Goal: Task Accomplishment & Management: Use online tool/utility

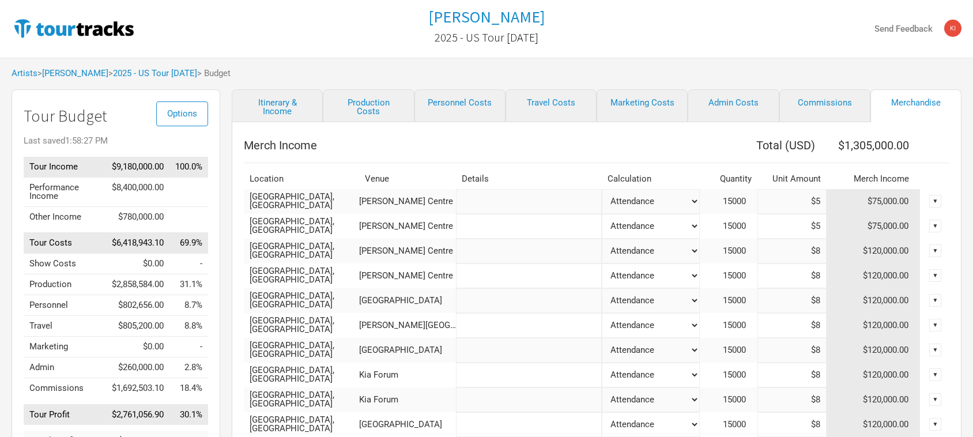
select select "% of Gross Merch"
click at [88, 73] on link "[PERSON_NAME]" at bounding box center [75, 73] width 66 height 10
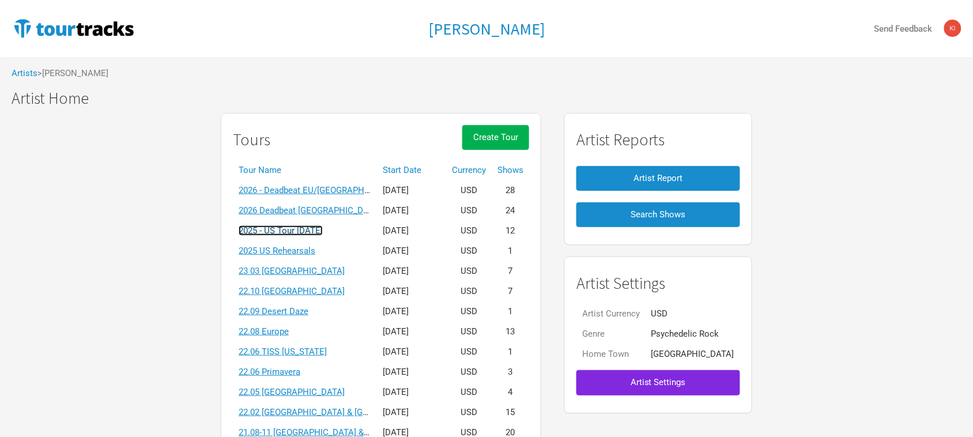
click at [323, 229] on link "2025 - US Tour [DATE]" at bounding box center [281, 230] width 84 height 10
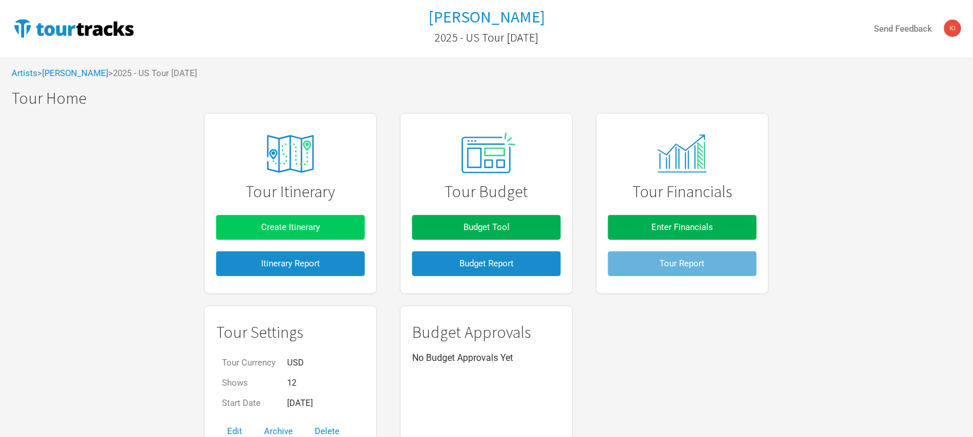
click at [277, 228] on span "Create Itinerary" at bounding box center [290, 227] width 59 height 10
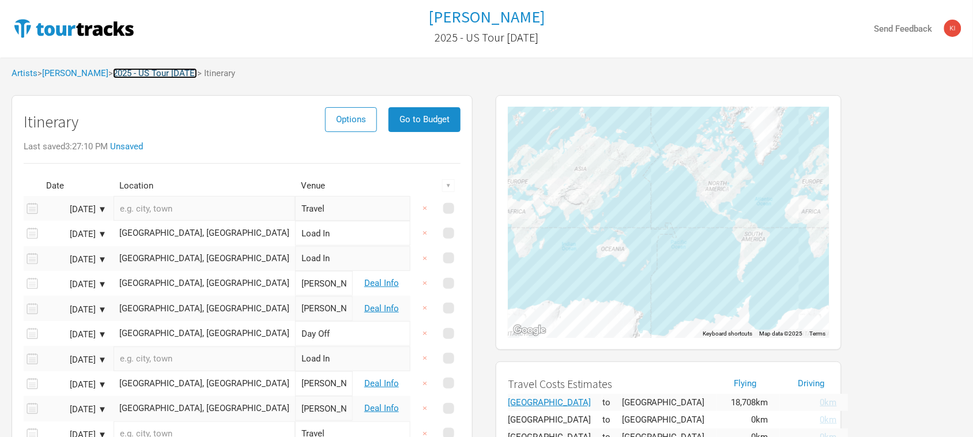
click at [146, 70] on link "2025 - US Tour [DATE]" at bounding box center [155, 73] width 84 height 10
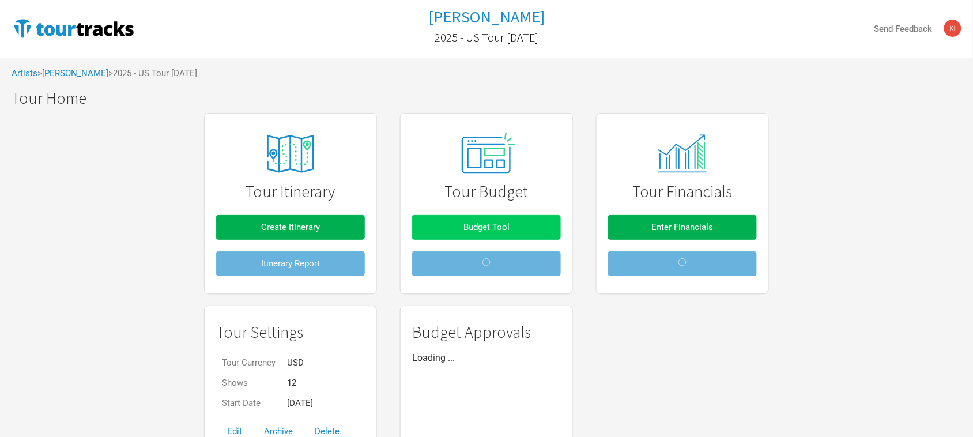
click at [481, 227] on span "Budget Tool" at bounding box center [486, 227] width 46 height 10
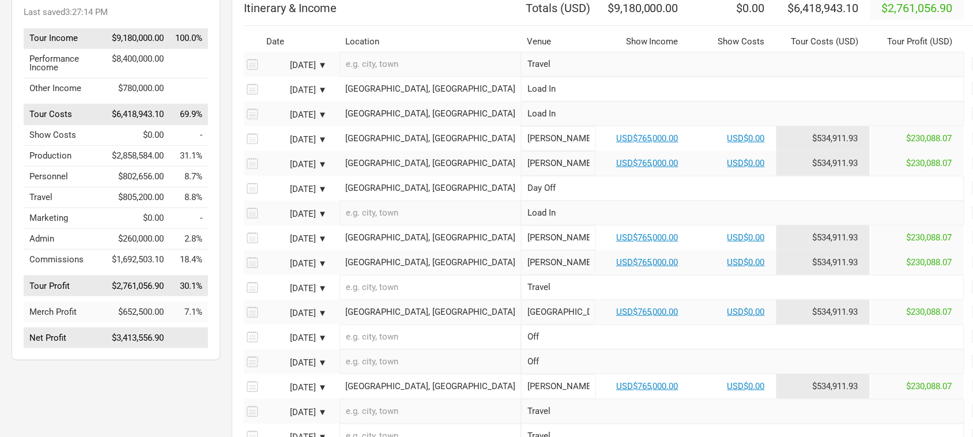
scroll to position [144, 0]
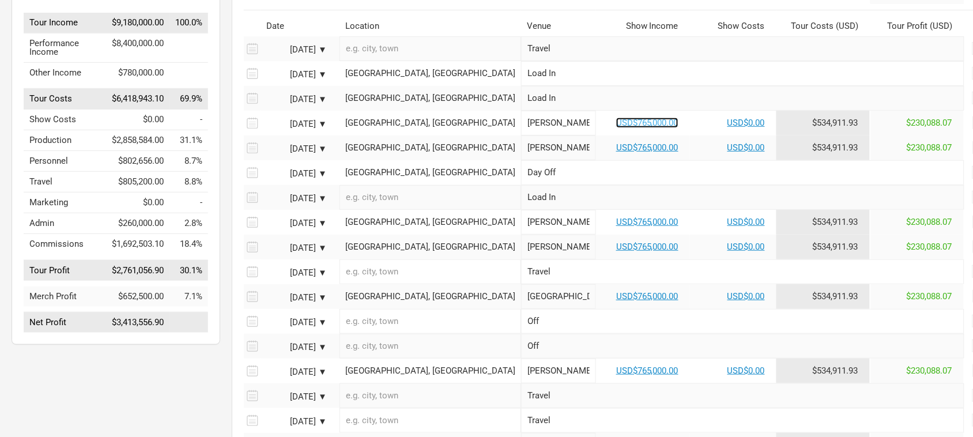
click at [616, 128] on link "USD$765,000.00" at bounding box center [647, 123] width 62 height 10
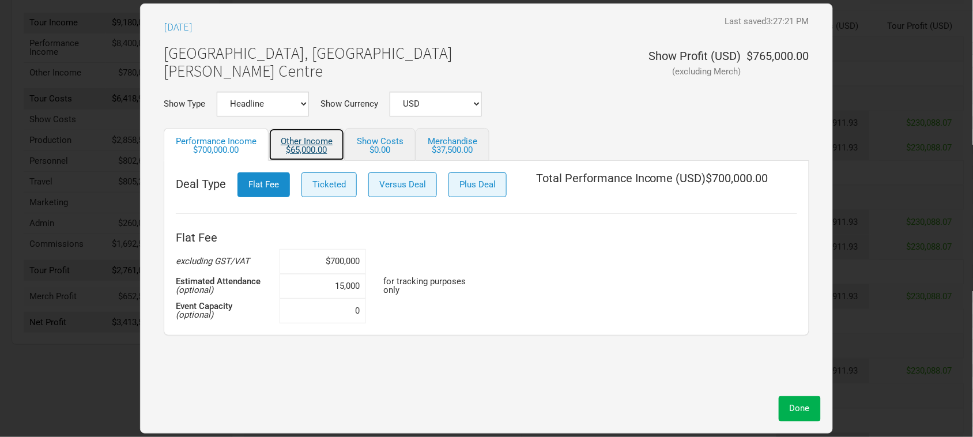
click at [306, 146] on div "$65,000.00" at bounding box center [307, 150] width 52 height 9
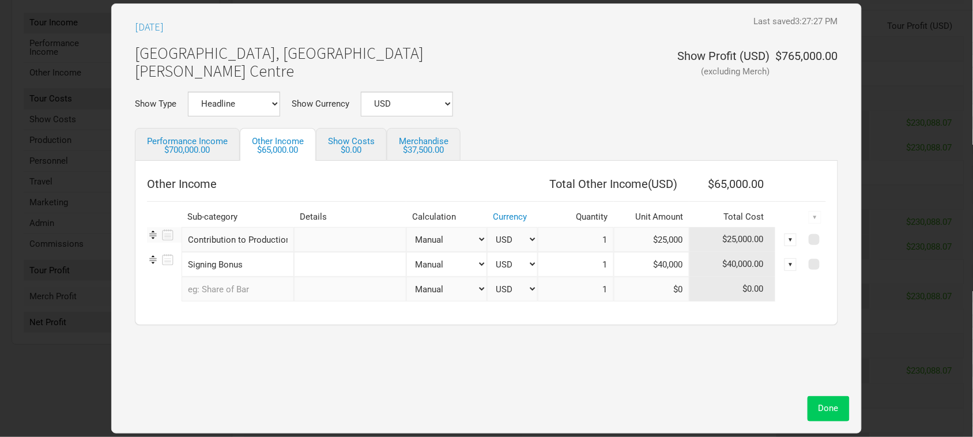
click at [831, 406] on span "Done" at bounding box center [829, 408] width 20 height 10
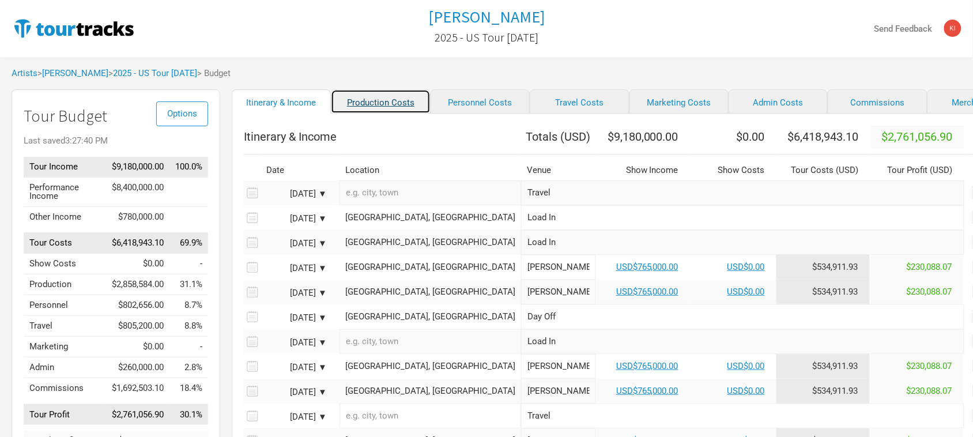
click at [360, 96] on link "Production Costs" at bounding box center [380, 101] width 99 height 24
select select "Show Days"
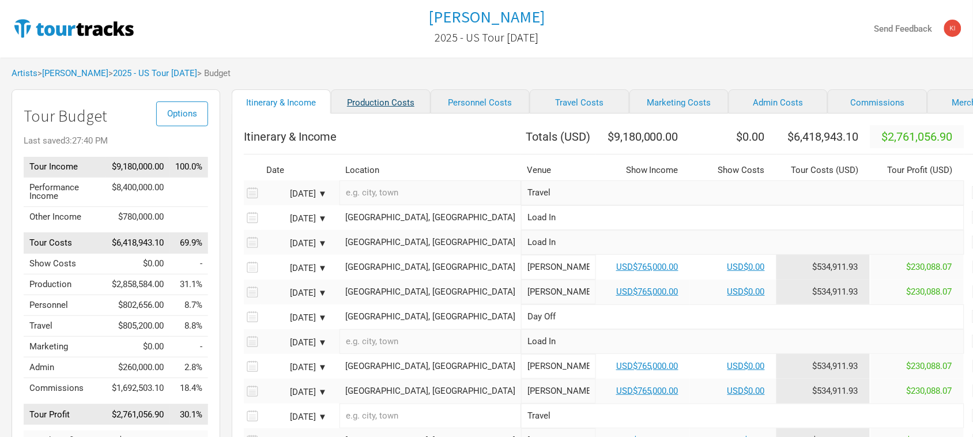
select select "Show Days"
select select "Shows"
select select "Show Days"
select select "Shows"
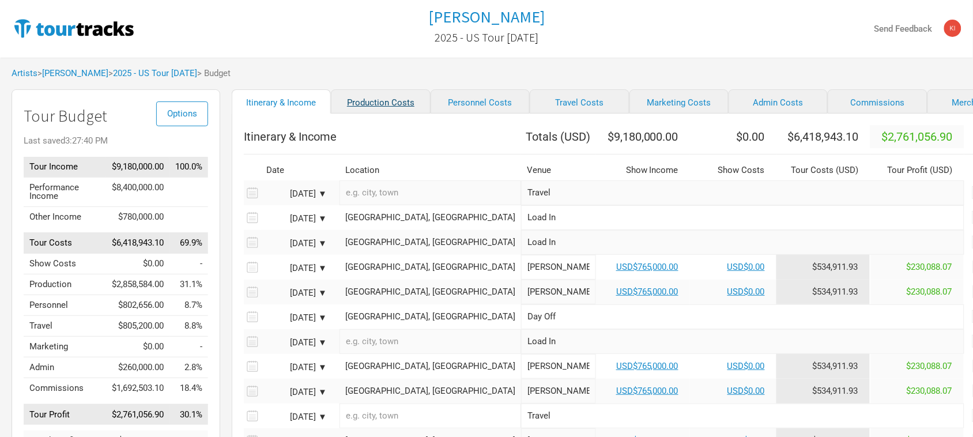
select select "Shows"
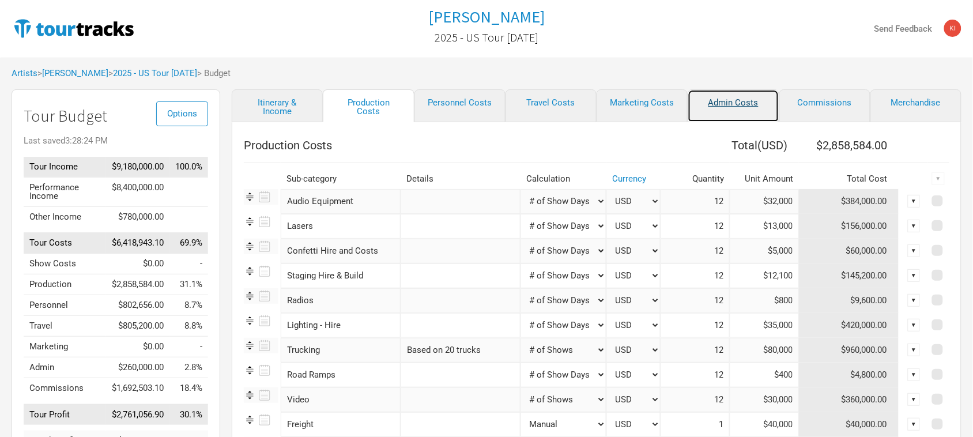
click at [730, 94] on link "Admin Costs" at bounding box center [733, 105] width 91 height 33
select select "% of Gross"
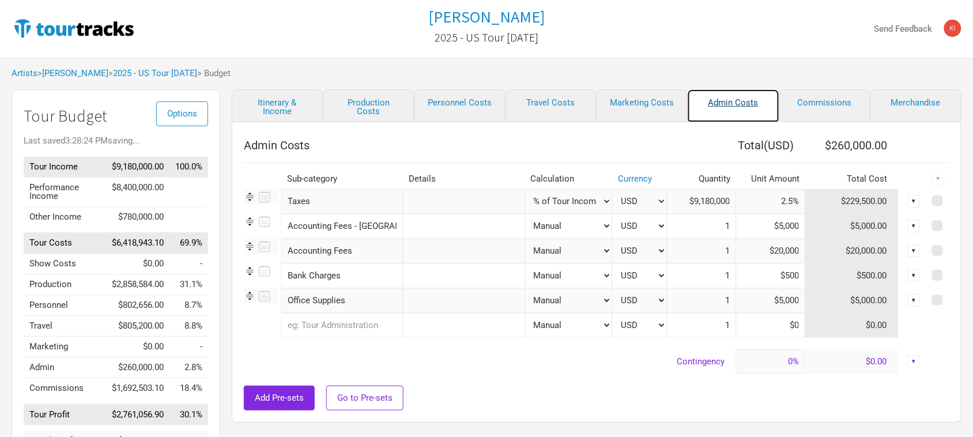
click at [730, 104] on link "Admin Costs" at bounding box center [733, 105] width 91 height 33
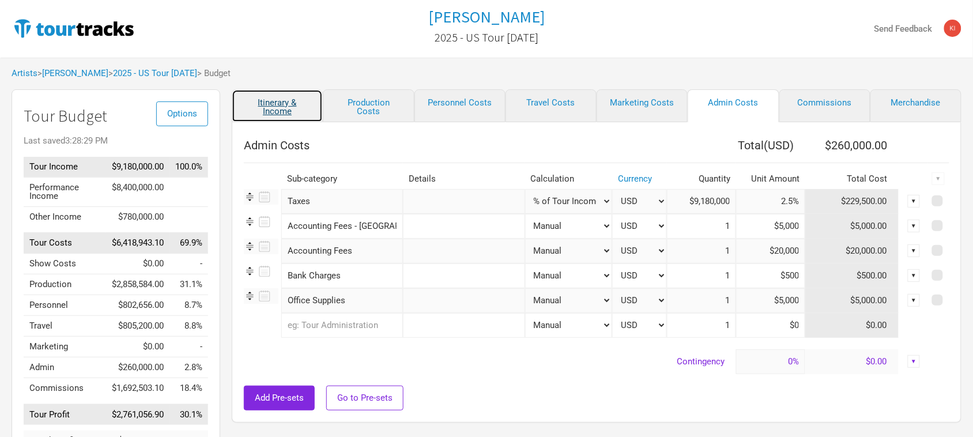
click at [276, 105] on link "Itinerary & Income" at bounding box center [277, 105] width 91 height 33
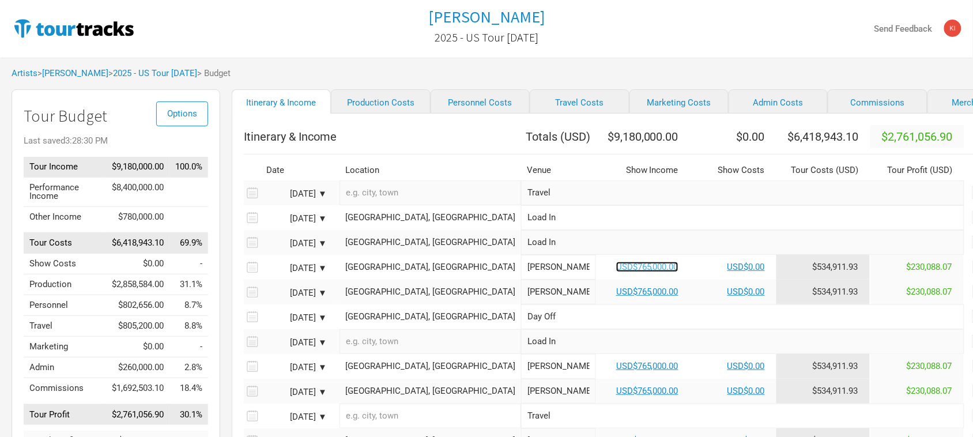
click at [616, 272] on link "USD$765,000.00" at bounding box center [647, 267] width 62 height 10
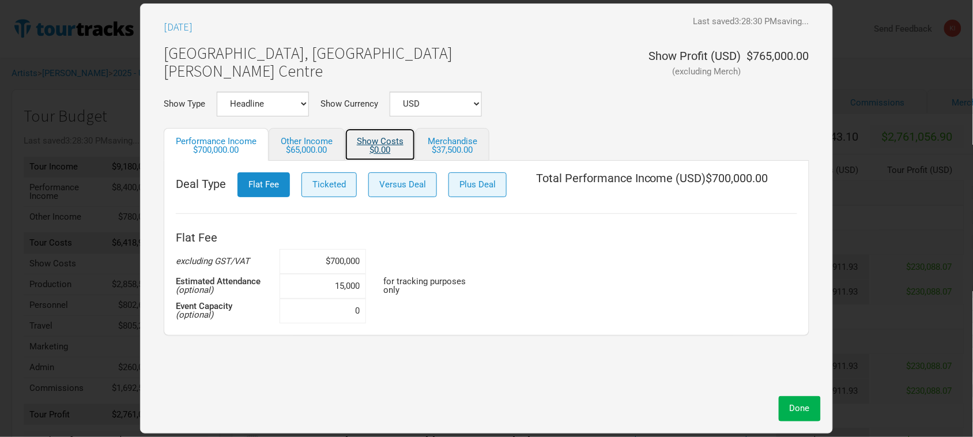
click at [382, 142] on link "Show Costs $0.00" at bounding box center [380, 144] width 71 height 33
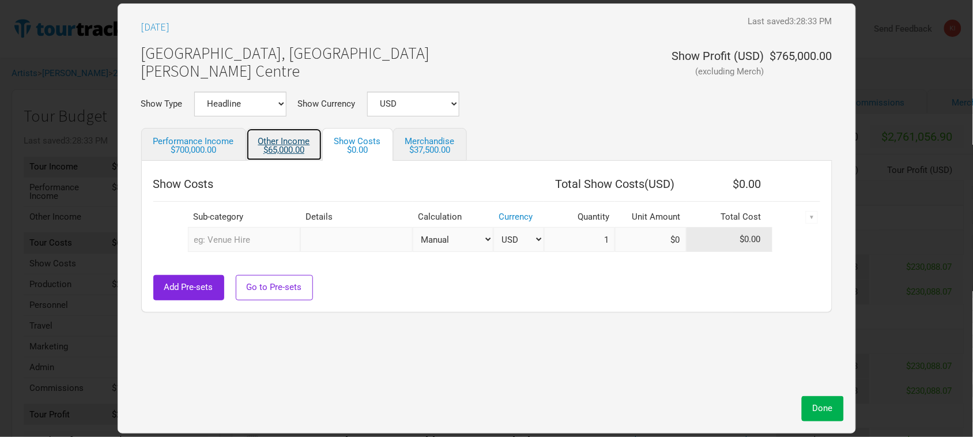
click at [301, 142] on link "Other Income $65,000.00" at bounding box center [284, 144] width 76 height 33
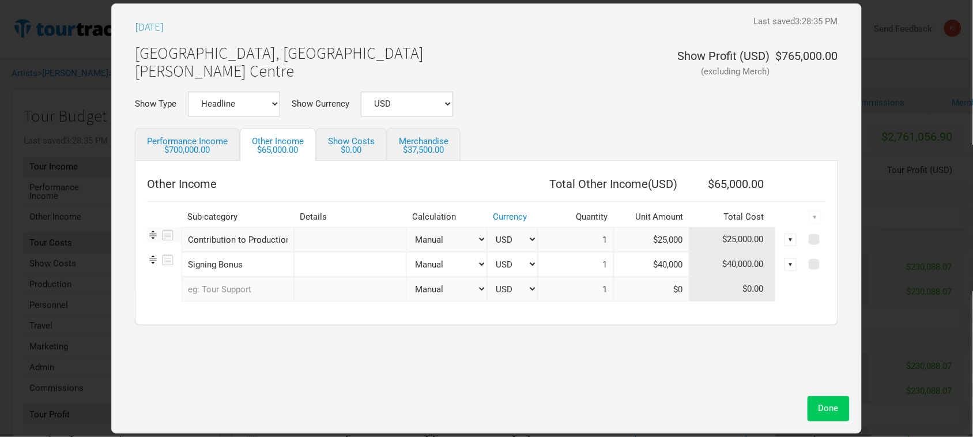
click at [830, 405] on span "Done" at bounding box center [829, 408] width 20 height 10
